Goal: Entertainment & Leisure: Consume media (video, audio)

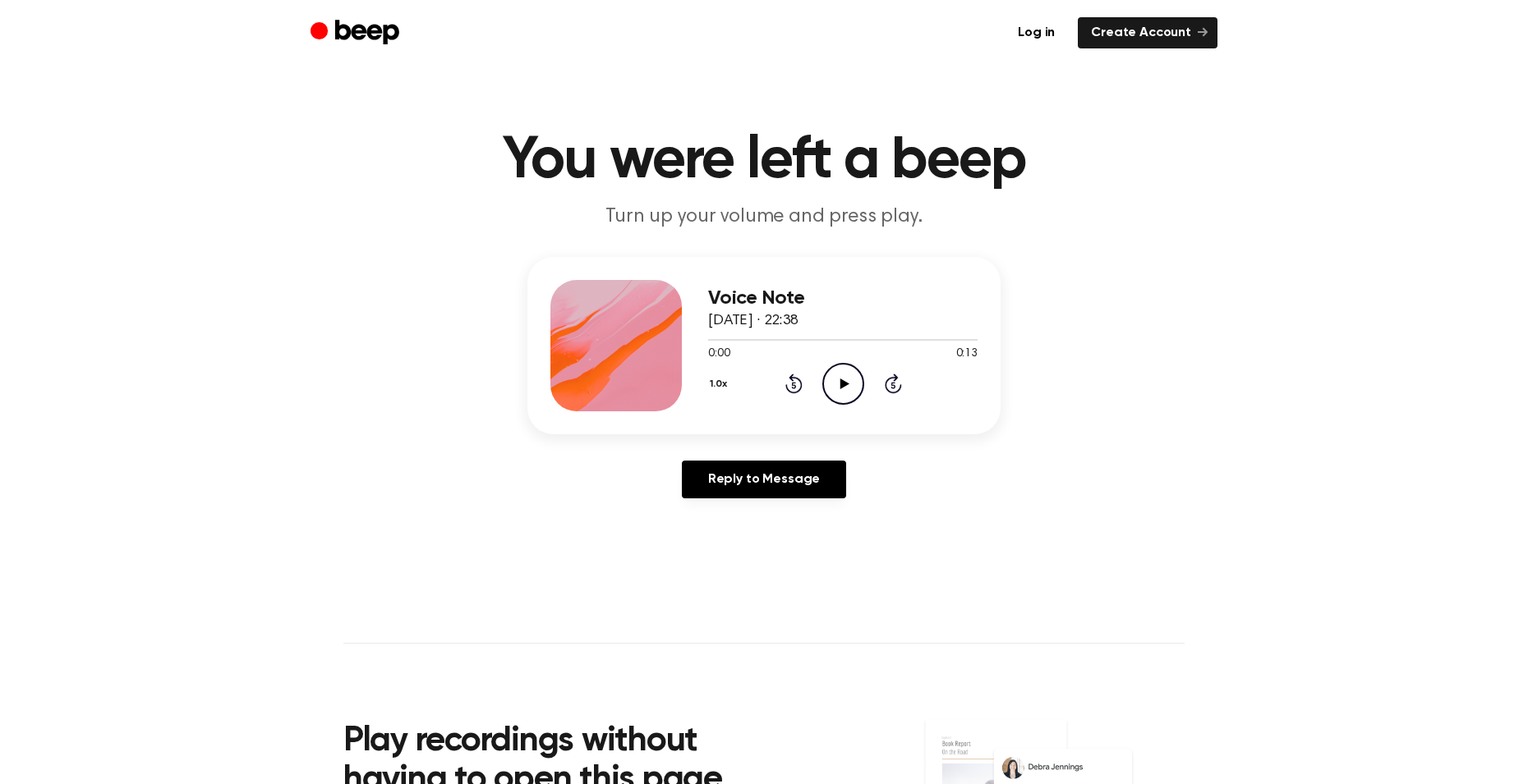
click at [851, 366] on icon "Play Audio" at bounding box center [843, 384] width 42 height 42
click at [843, 386] on icon at bounding box center [844, 384] width 9 height 11
click at [843, 380] on icon at bounding box center [844, 384] width 9 height 11
